Goal: Navigation & Orientation: Find specific page/section

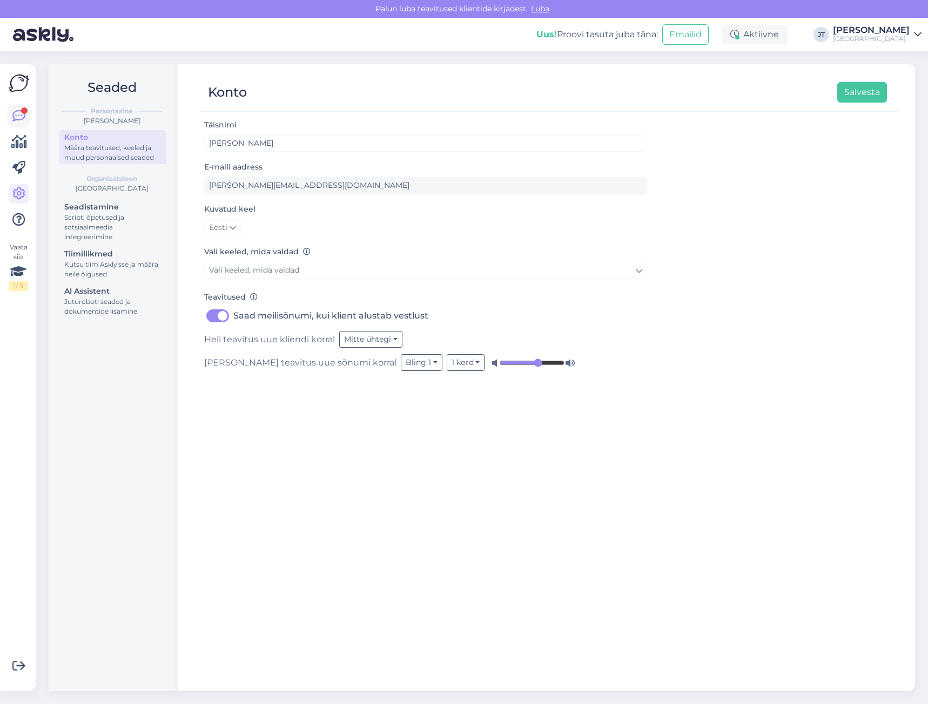
click at [24, 117] on icon at bounding box center [18, 116] width 13 height 13
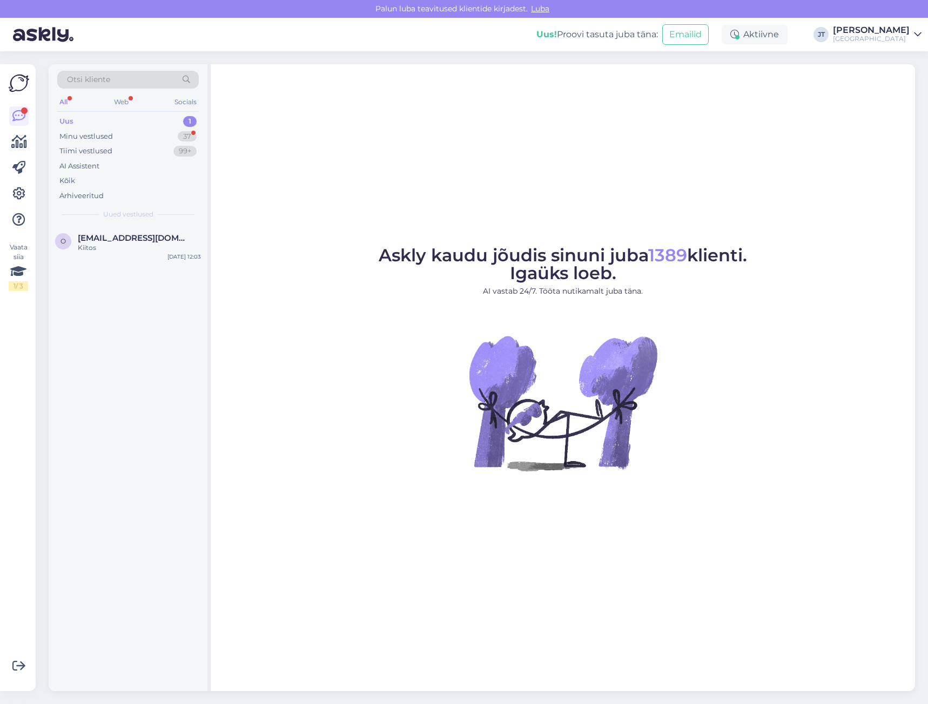
click at [113, 121] on div "Uus 1" at bounding box center [128, 121] width 142 height 15
click at [107, 140] on div "Minu vestlused" at bounding box center [85, 136] width 53 height 11
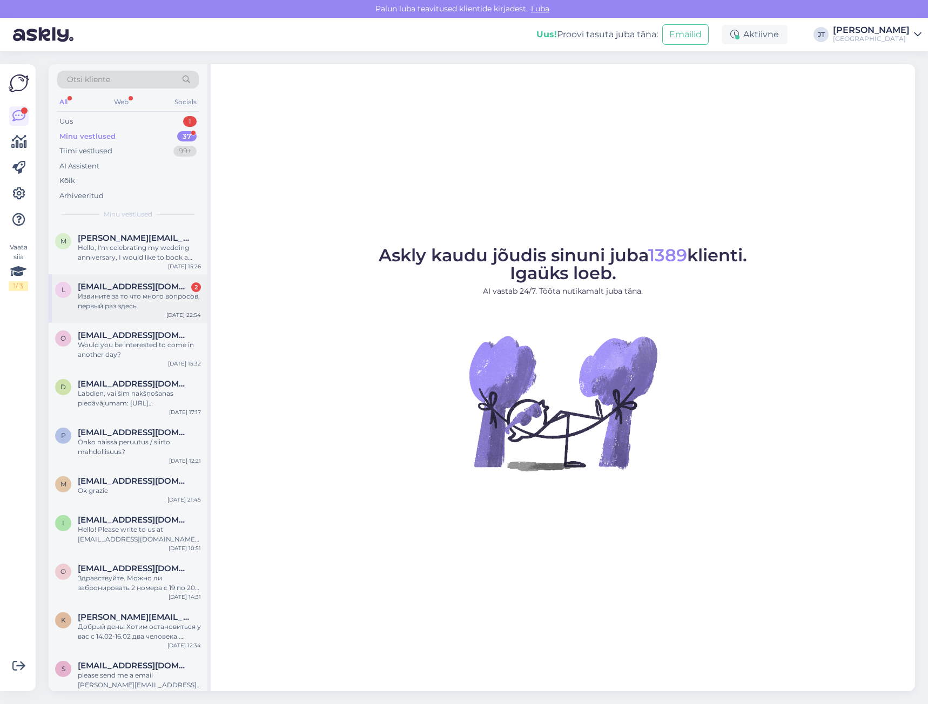
click at [99, 291] on span "[EMAIL_ADDRESS][DOMAIN_NAME]" at bounding box center [134, 287] width 112 height 10
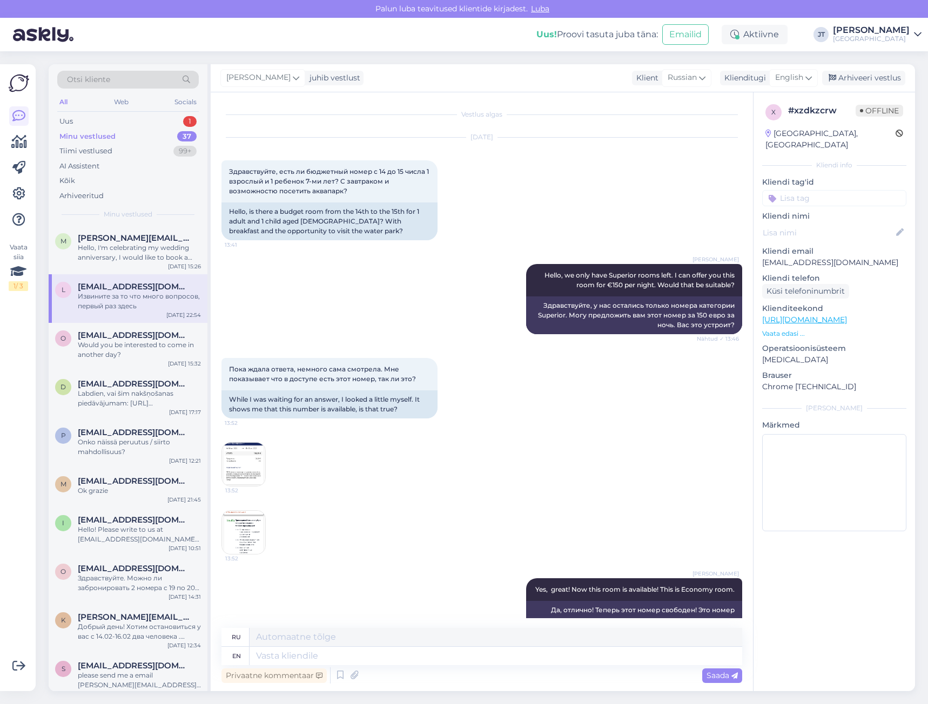
scroll to position [470, 0]
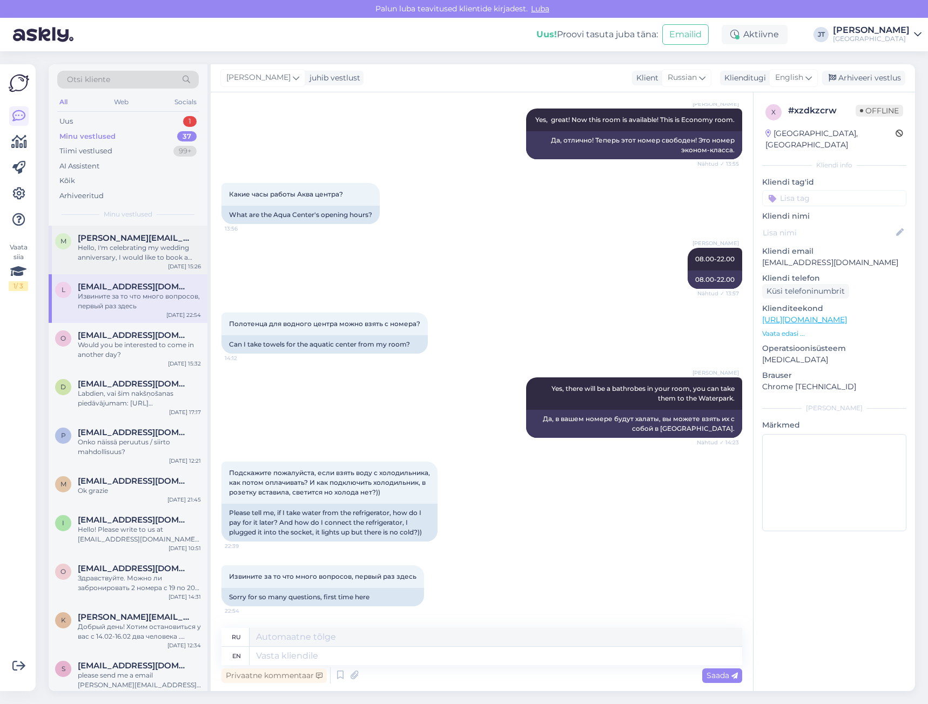
click at [110, 244] on div "Hello, I'm celebrating my wedding anniversary, I would like to book a night [DA…" at bounding box center [139, 252] width 123 height 19
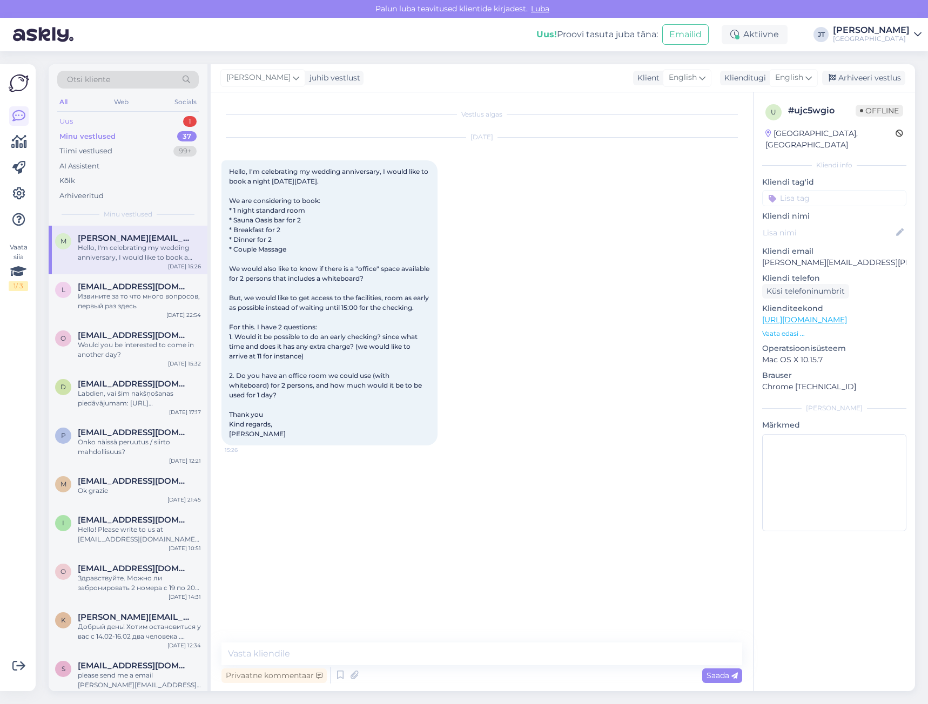
click at [100, 123] on div "Uus 1" at bounding box center [128, 121] width 142 height 15
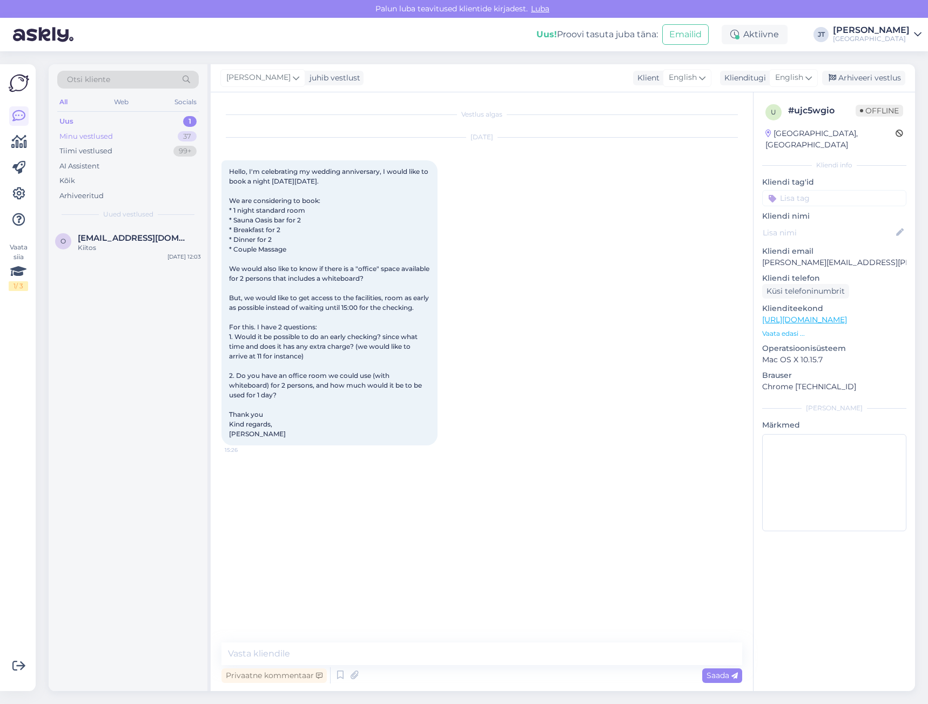
click at [109, 134] on div "Minu vestlused" at bounding box center [85, 136] width 53 height 11
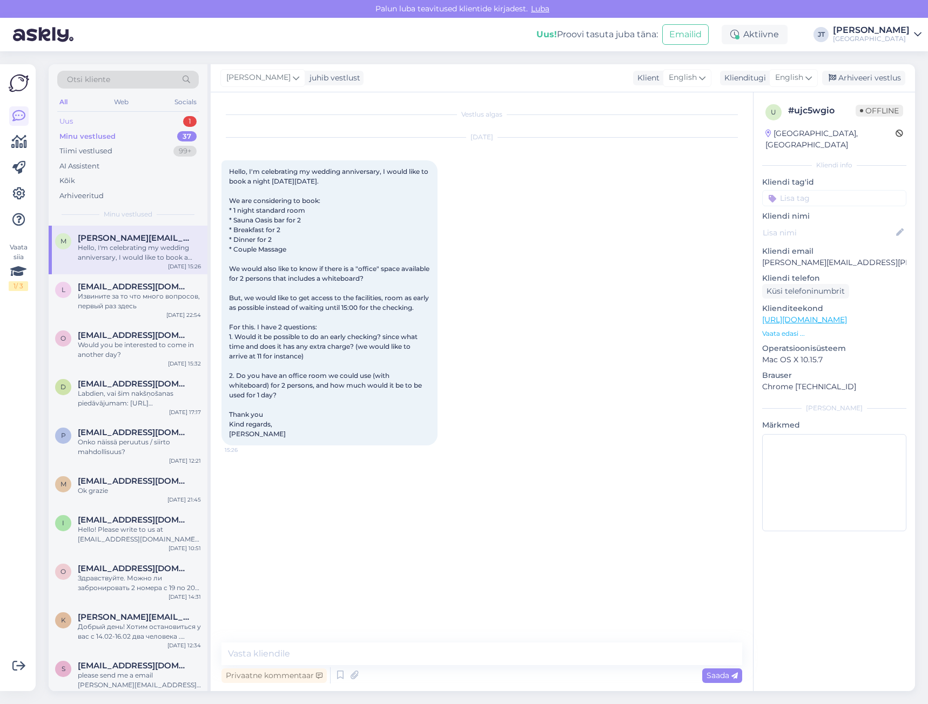
click at [105, 123] on div "Uus 1" at bounding box center [128, 121] width 142 height 15
